Goal: Navigation & Orientation: Understand site structure

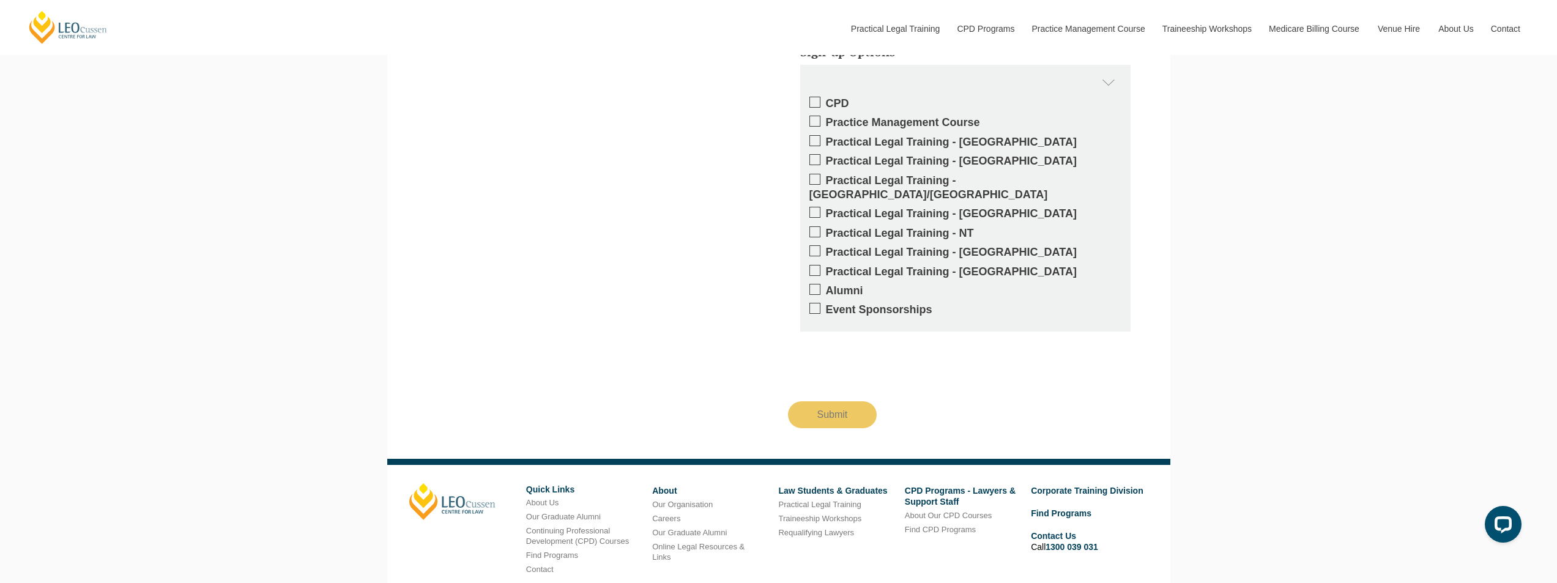
scroll to position [2299, 0]
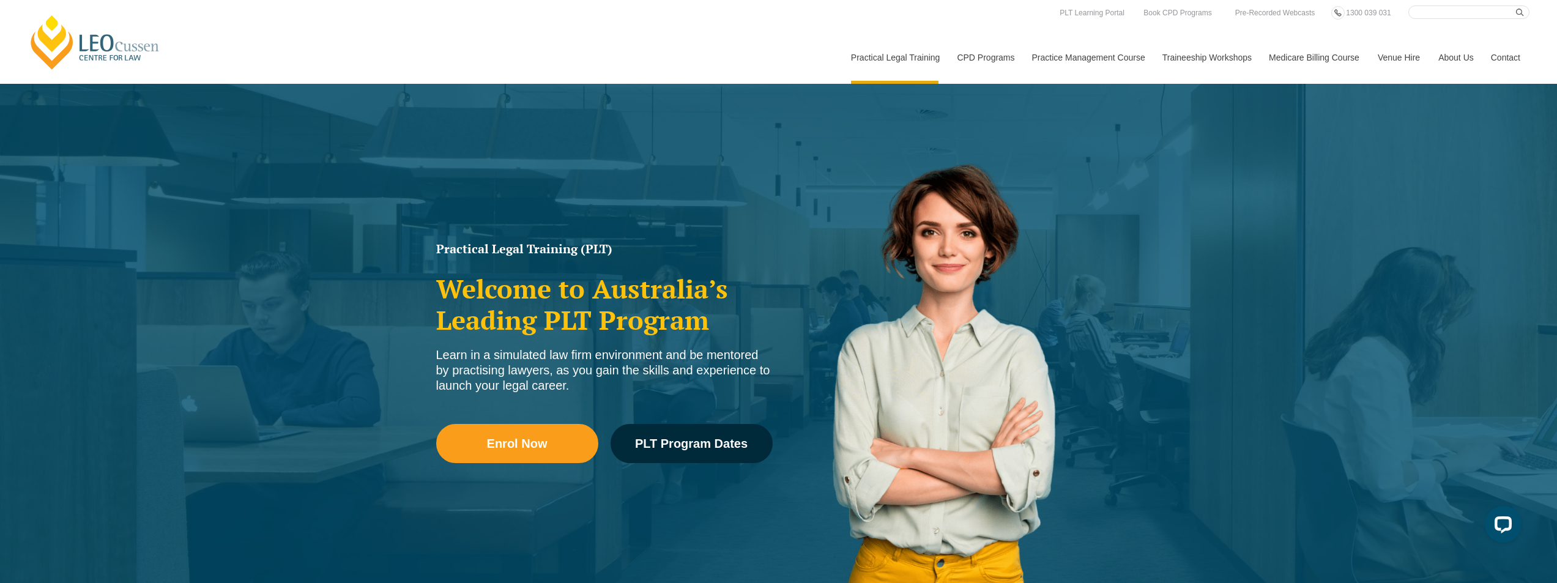
click at [69, 45] on link "[PERSON_NAME] Centre for Law" at bounding box center [95, 41] width 135 height 57
